Goal: Task Accomplishment & Management: Manage account settings

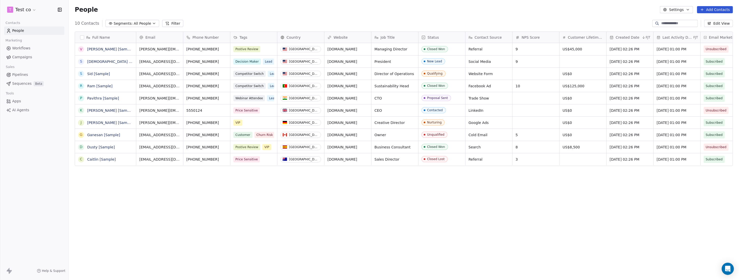
scroll to position [242, 666]
click at [152, 23] on icon "button" at bounding box center [154, 23] width 4 height 4
click at [31, 11] on html "T Test co Contacts People Marketing Workflows Campaigns Sales Pipelines Sequenc…" at bounding box center [369, 140] width 739 height 280
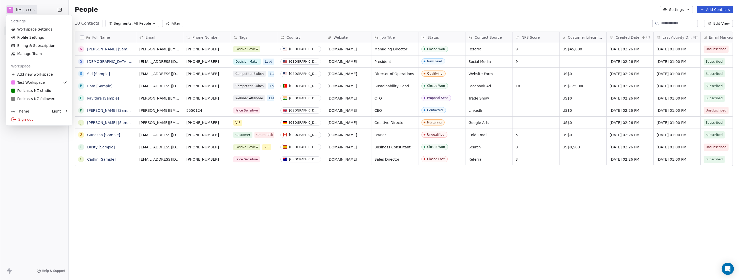
click at [28, 9] on html "T Test co Contacts People Marketing Workflows Campaigns Sales Pipelines Sequenc…" at bounding box center [369, 140] width 739 height 280
click at [35, 91] on div "P Podcasts NZ studio" at bounding box center [31, 90] width 40 height 5
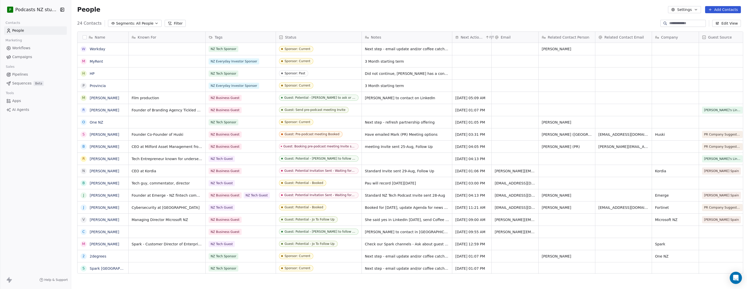
scroll to position [251, 675]
click at [154, 22] on icon "button" at bounding box center [156, 23] width 4 height 4
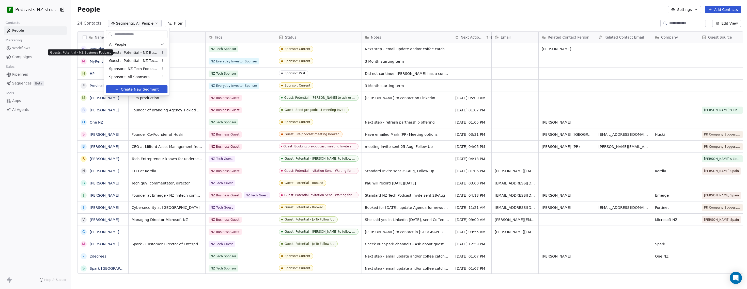
click at [144, 51] on span "Guests: Potential - NZ Business Podcast" at bounding box center [134, 52] width 50 height 5
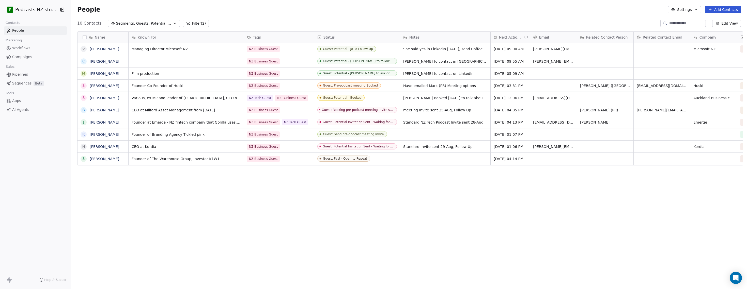
click at [506, 38] on span "Next Action Due" at bounding box center [511, 37] width 24 height 5
click at [506, 56] on span "Sort Ascending" at bounding box center [511, 56] width 27 height 5
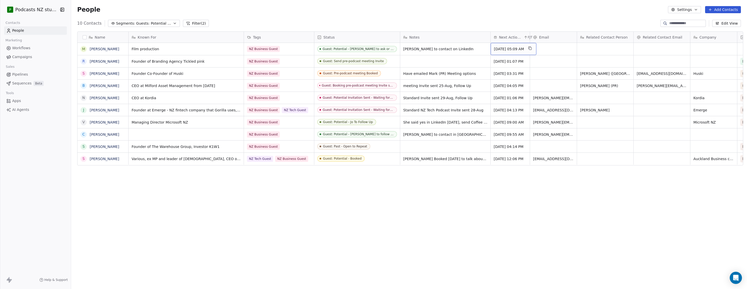
click at [500, 49] on span "[DATE] 05:09 AM" at bounding box center [509, 48] width 30 height 5
click at [495, 50] on span "[DATE] 05:09 AM" at bounding box center [509, 48] width 30 height 5
click at [518, 48] on span "[DATE] 05:09 AM" at bounding box center [509, 48] width 30 height 5
click at [495, 49] on span "[DATE] 05:09 AM" at bounding box center [509, 48] width 30 height 5
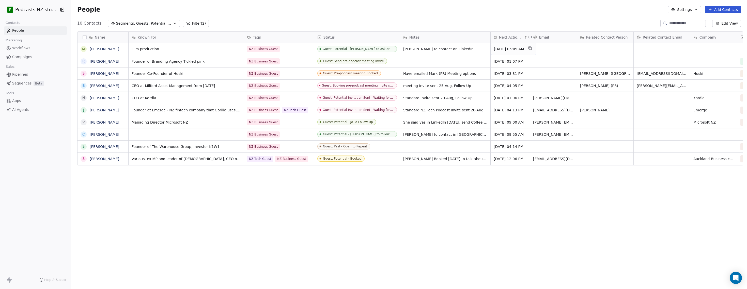
click at [495, 49] on span "[DATE] 05:09 AM" at bounding box center [509, 48] width 30 height 5
click at [546, 59] on icon "Go to next month" at bounding box center [546, 60] width 4 height 4
click at [522, 88] on button "10" at bounding box center [522, 87] width 8 height 8
type input "**********"
click at [523, 87] on button "10" at bounding box center [522, 87] width 8 height 8
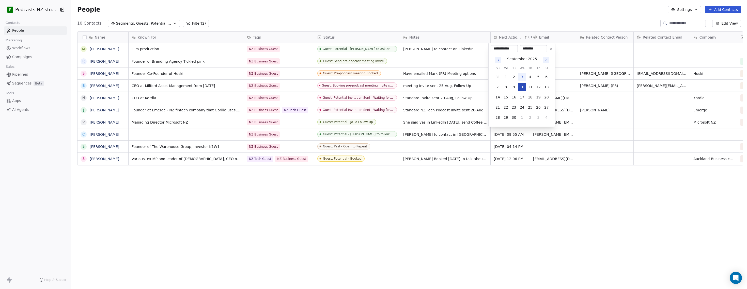
click at [518, 83] on button "10" at bounding box center [522, 87] width 8 height 8
click at [523, 87] on button "10" at bounding box center [522, 87] width 8 height 8
click at [522, 88] on button "10" at bounding box center [522, 87] width 8 height 8
click at [513, 48] on input "**********" at bounding box center [504, 48] width 25 height 5
click at [550, 48] on icon at bounding box center [551, 49] width 4 height 4
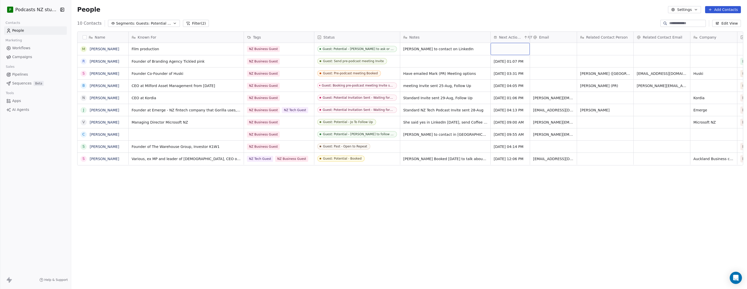
click at [500, 48] on div "grid" at bounding box center [510, 49] width 39 height 12
click at [498, 50] on div "grid" at bounding box center [510, 49] width 39 height 12
click at [523, 77] on button "3" at bounding box center [522, 77] width 8 height 8
click at [506, 23] on html "P Podcasts NZ studio Contacts People Marketing Workflows Campaigns Sales Pipeli…" at bounding box center [373, 144] width 747 height 289
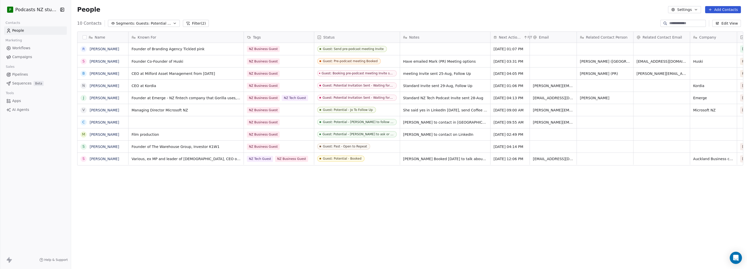
scroll to position [4, 4]
